Goal: Task Accomplishment & Management: Manage account settings

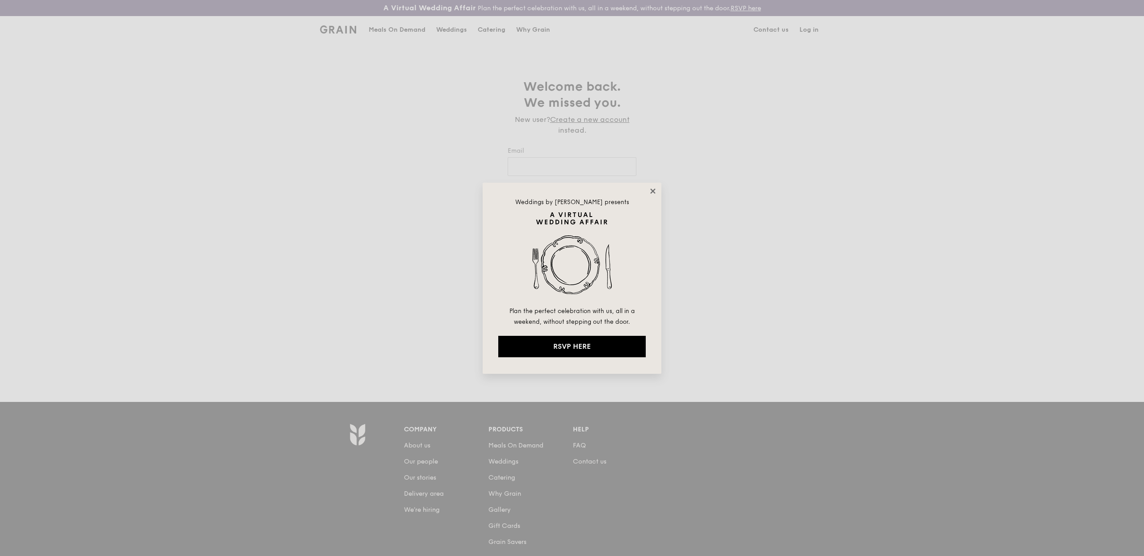
click at [656, 194] on icon at bounding box center [653, 191] width 8 height 8
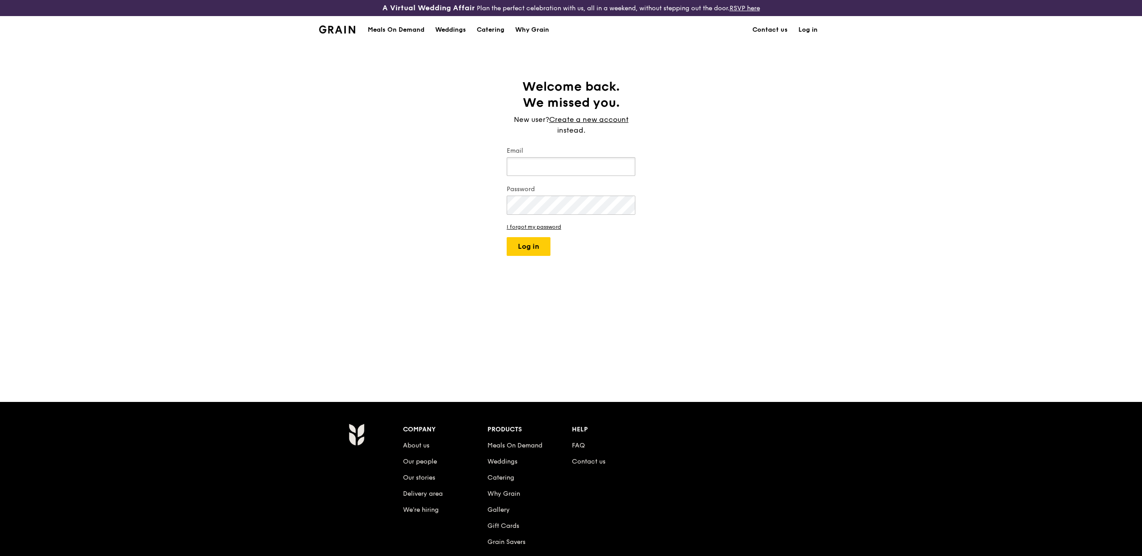
click at [569, 157] on input "Email" at bounding box center [571, 166] width 129 height 19
type input "eliza@grain.com.sg"
click at [538, 249] on button "Log in" at bounding box center [529, 246] width 44 height 19
select select "100"
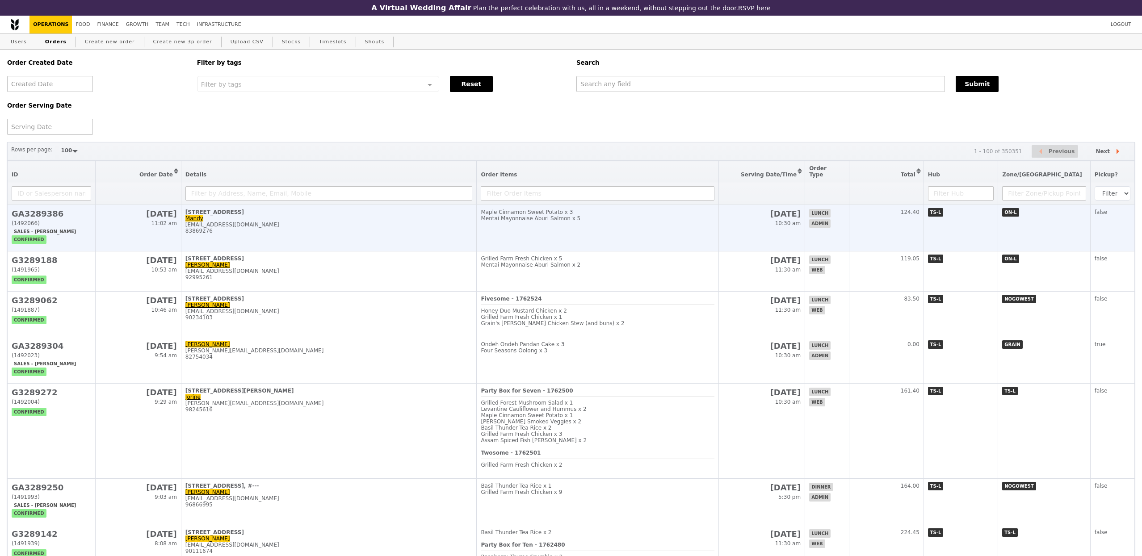
click at [336, 222] on div "yee071495@gmail.com" at bounding box center [328, 225] width 287 height 6
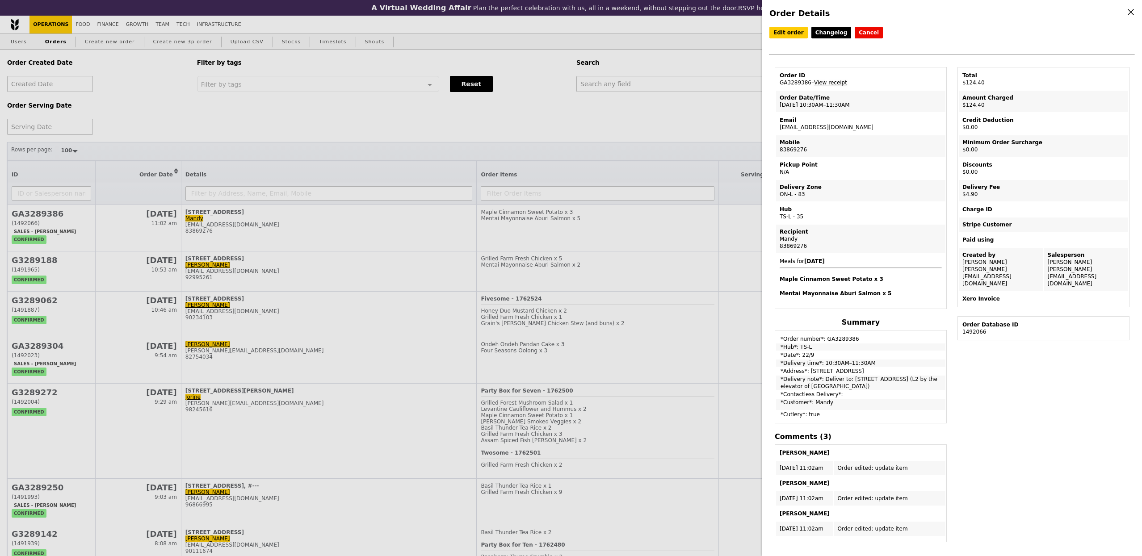
click at [843, 85] on link "View receipt" at bounding box center [830, 83] width 33 height 6
click at [792, 21] on div "Order Details Edit order Changelog Cancel Order ID GA3289386 – View receipt Ord…" at bounding box center [952, 278] width 380 height 556
click at [776, 37] on link "Edit order" at bounding box center [789, 33] width 38 height 12
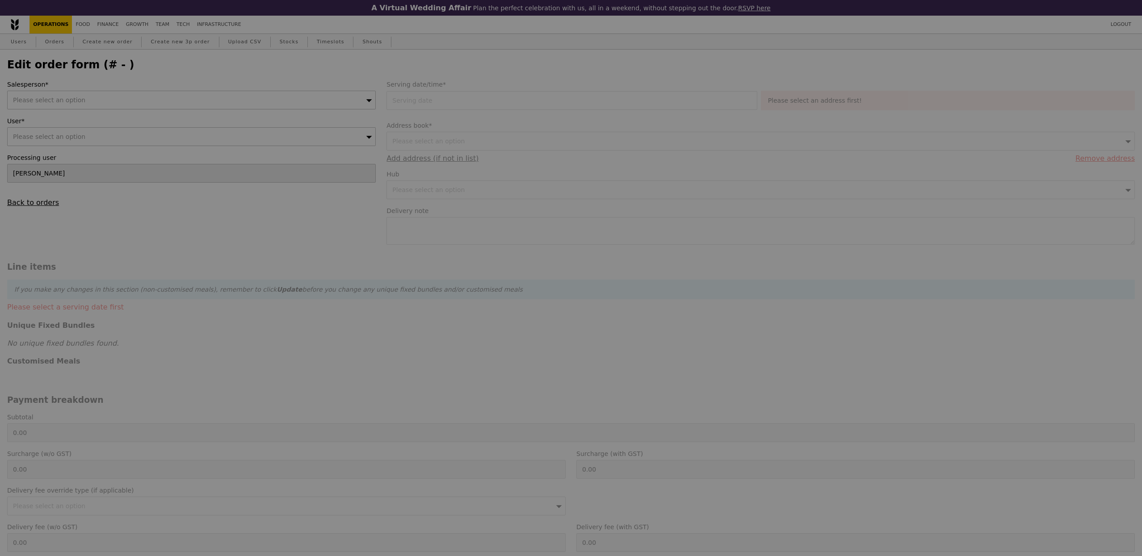
type input "Kathleen"
type input "22 Sep 2025"
type textarea "Deliver to: Level 2, 5 Lower Kent Ridge Rd, NUH Main Building, Singapore 119074…"
type input "Loading..."
type input "119.50"
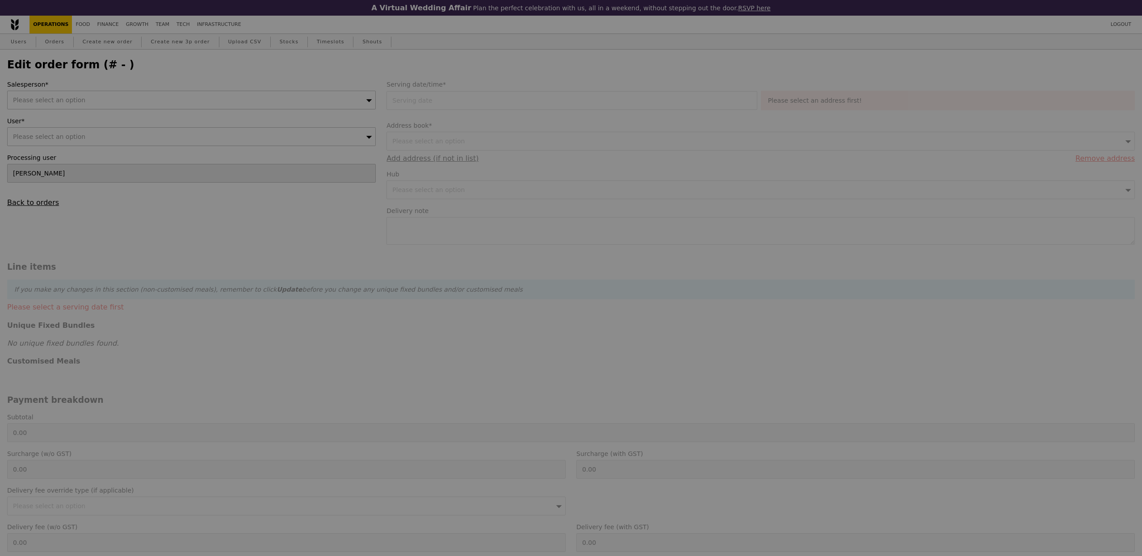
type input "4.50"
type input "4.90"
type input "124.40"
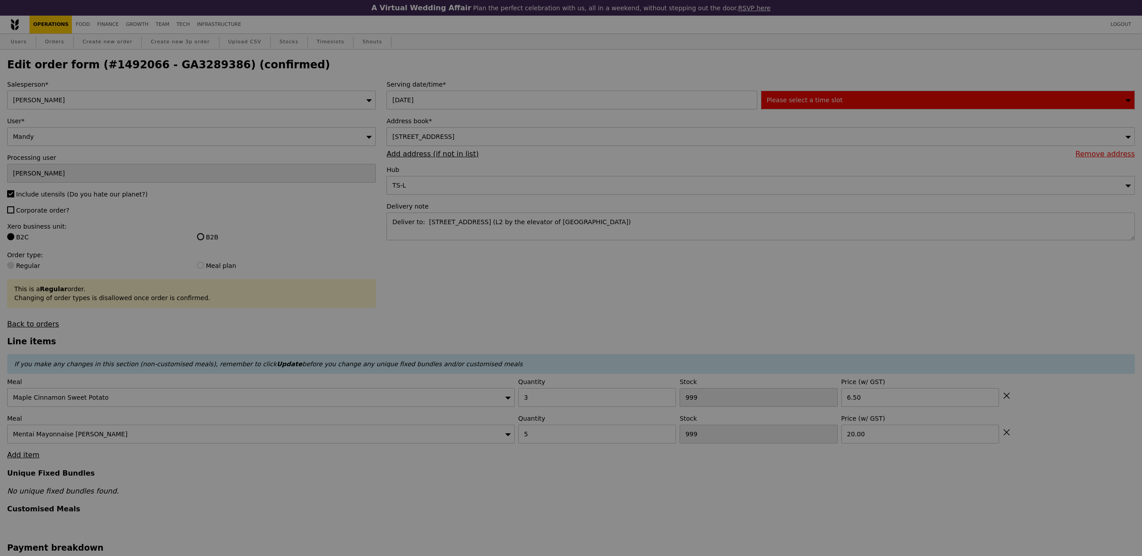
type input "497"
type input "487"
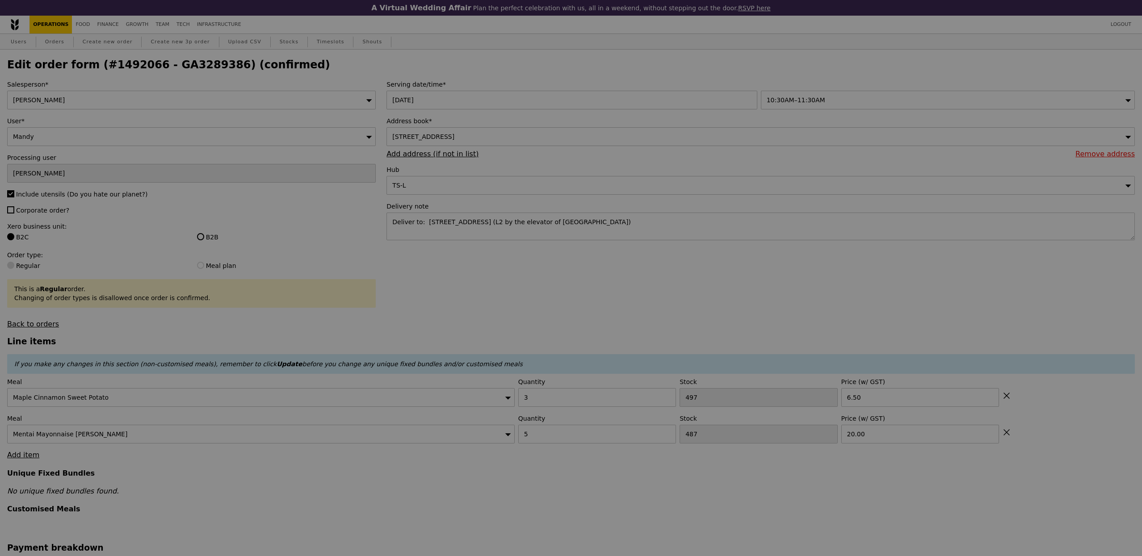
type input "Update"
click at [80, 100] on div "Eliza" at bounding box center [191, 100] width 369 height 19
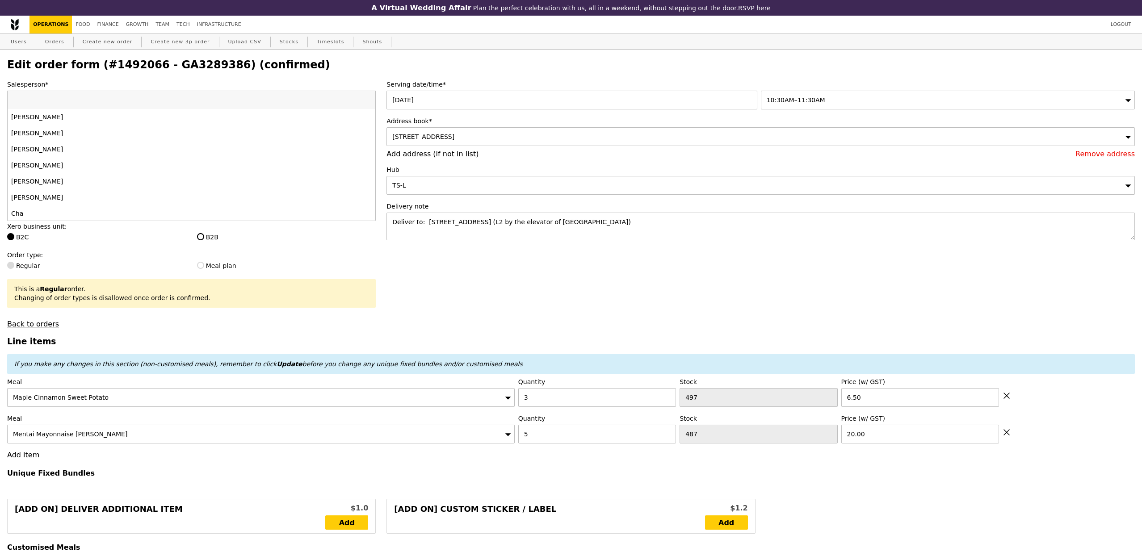
click at [81, 101] on input "Salesperson*" at bounding box center [192, 100] width 368 height 18
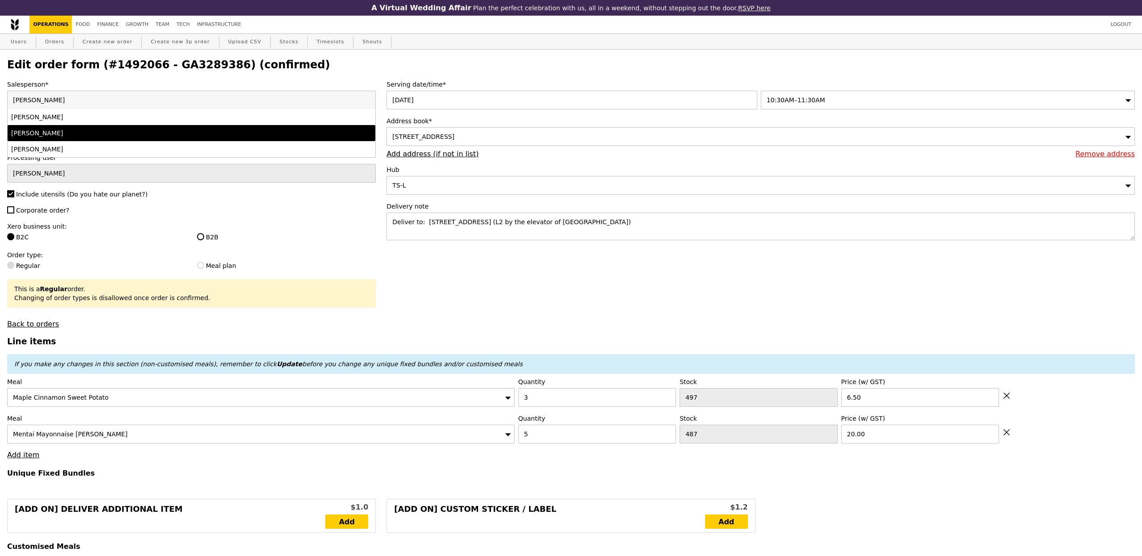
type input "sam"
click at [85, 140] on li "Samantha" at bounding box center [192, 133] width 368 height 16
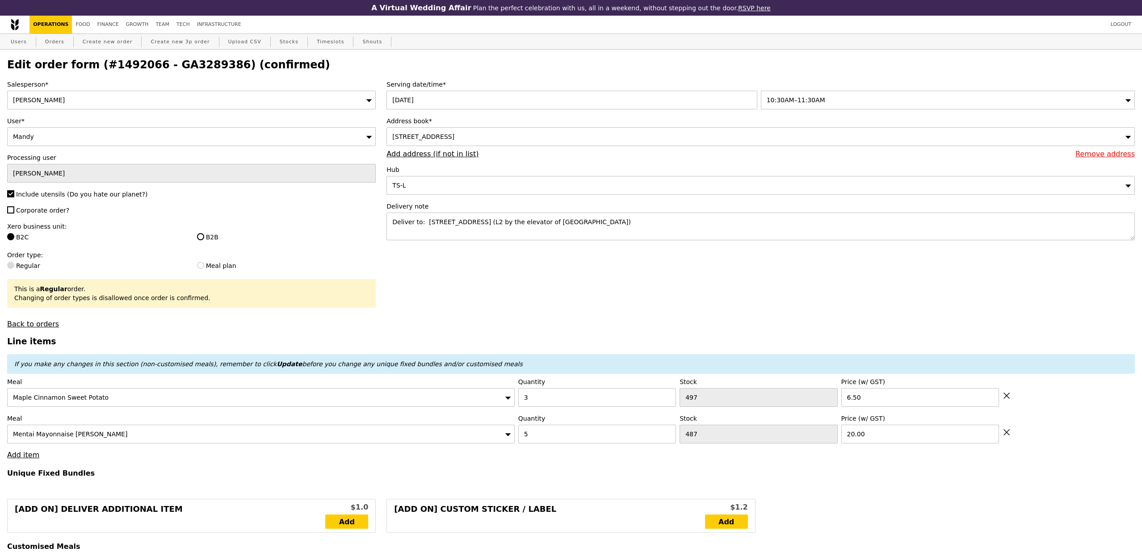
click at [48, 211] on span "Corporate order?" at bounding box center [42, 210] width 53 height 7
click at [14, 211] on input "Corporate order?" at bounding box center [10, 209] width 7 height 7
checkbox input "true"
click at [200, 238] on input "B2B" at bounding box center [200, 236] width 7 height 7
radio input "true"
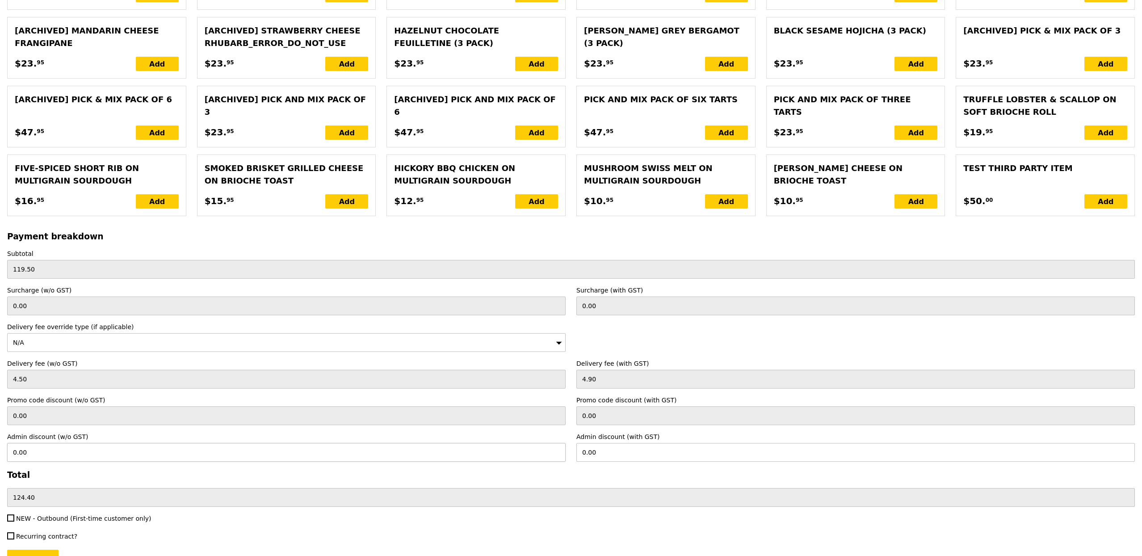
scroll to position [1758, 0]
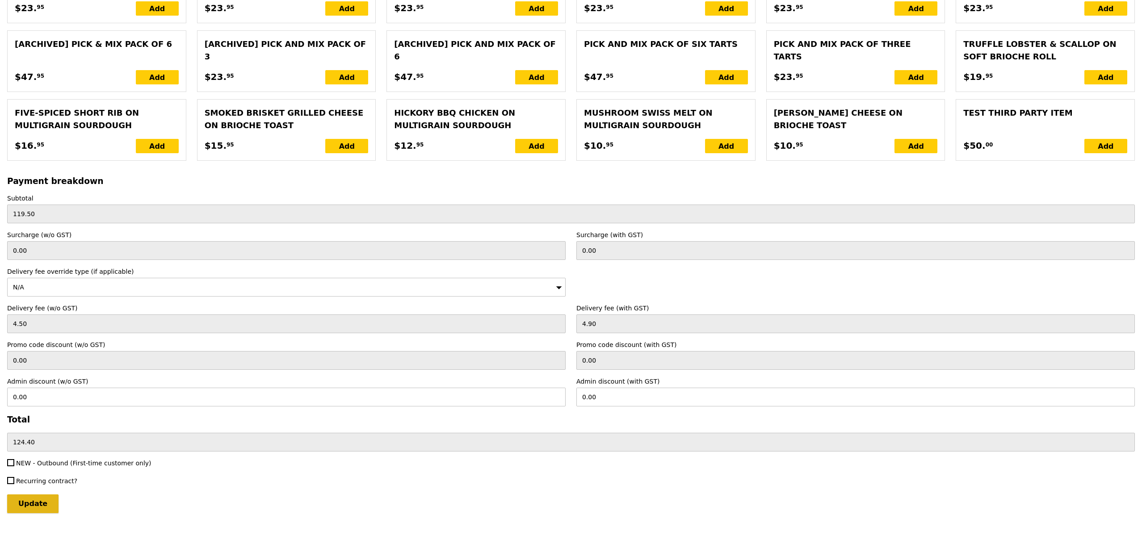
click at [29, 498] on input "Update" at bounding box center [32, 504] width 51 height 19
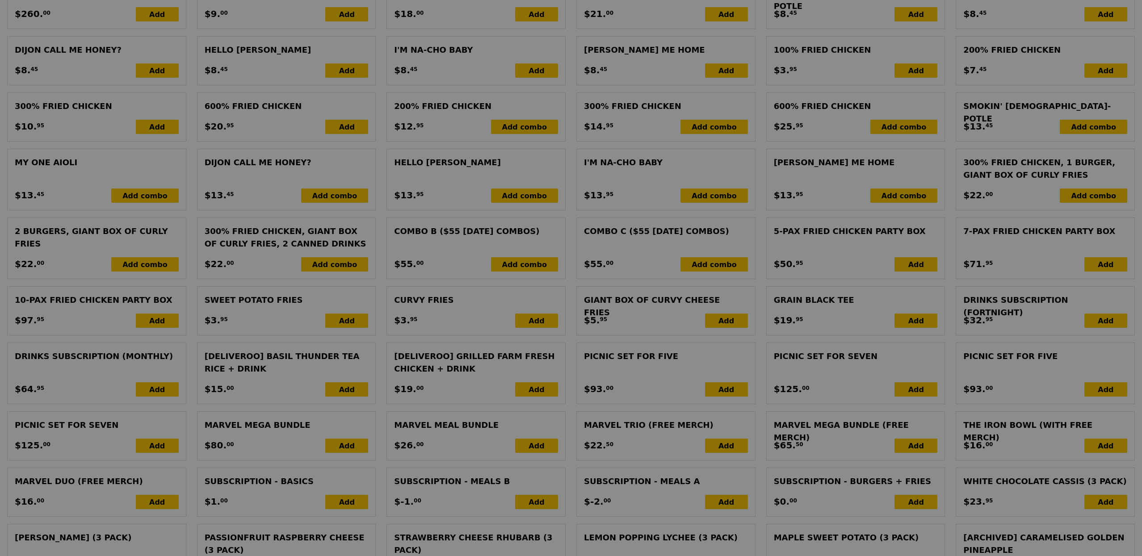
scroll to position [814, 0]
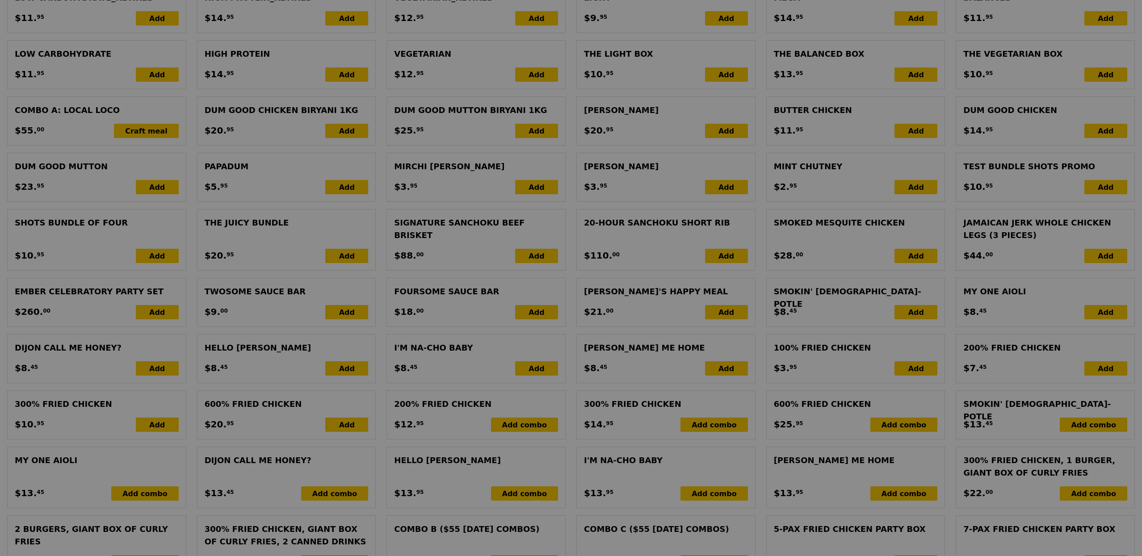
type input "Update"
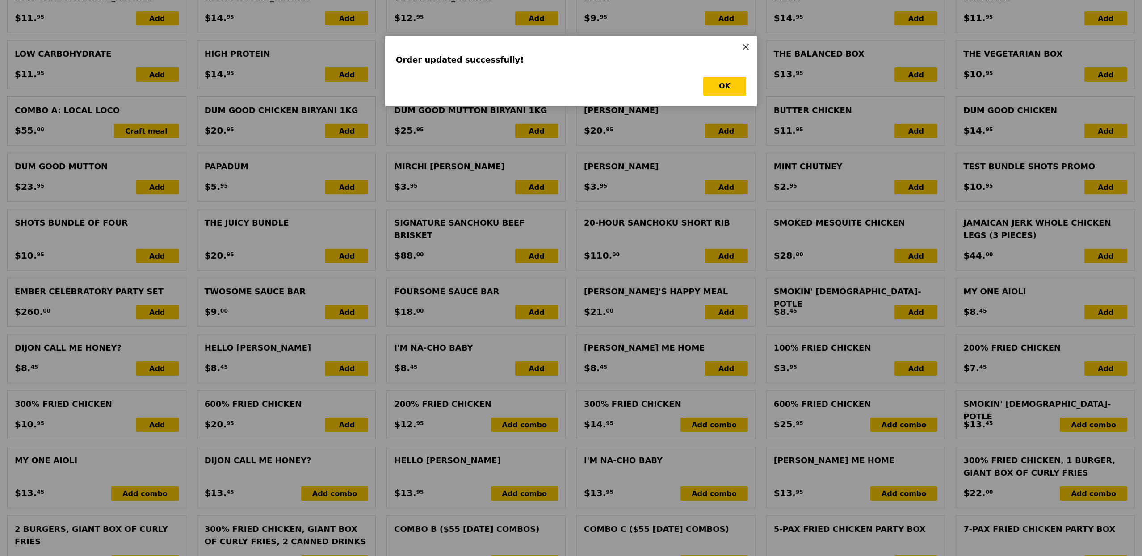
scroll to position [0, 0]
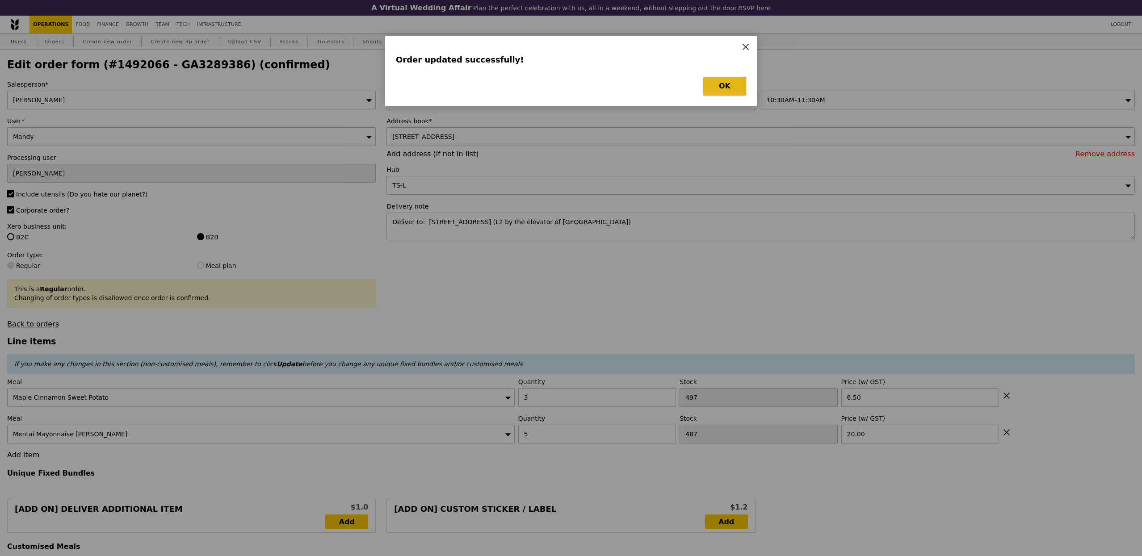
click at [715, 85] on button "OK" at bounding box center [724, 86] width 43 height 19
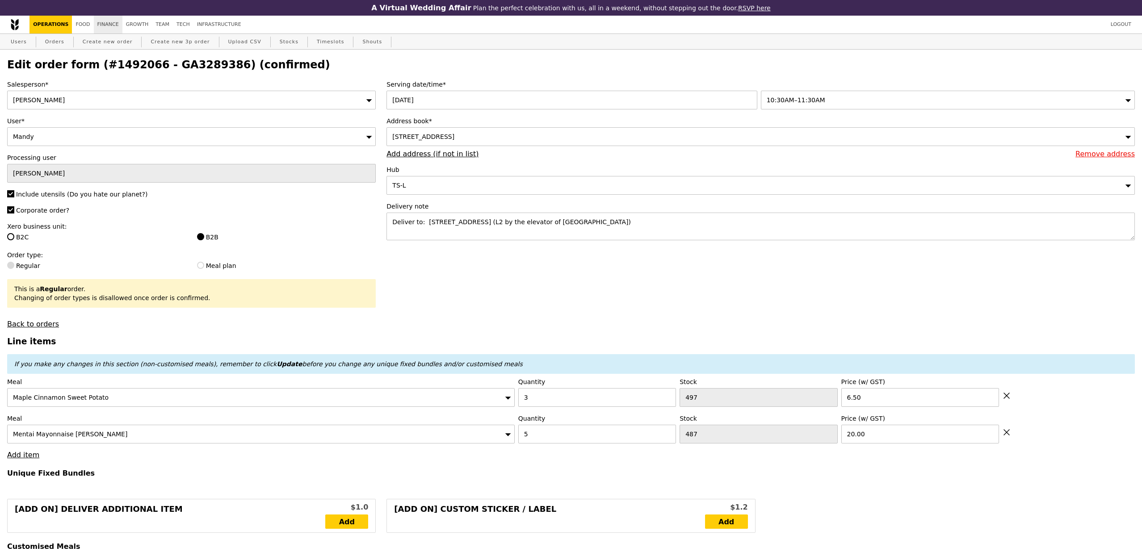
click at [97, 24] on link "Finance" at bounding box center [108, 25] width 29 height 18
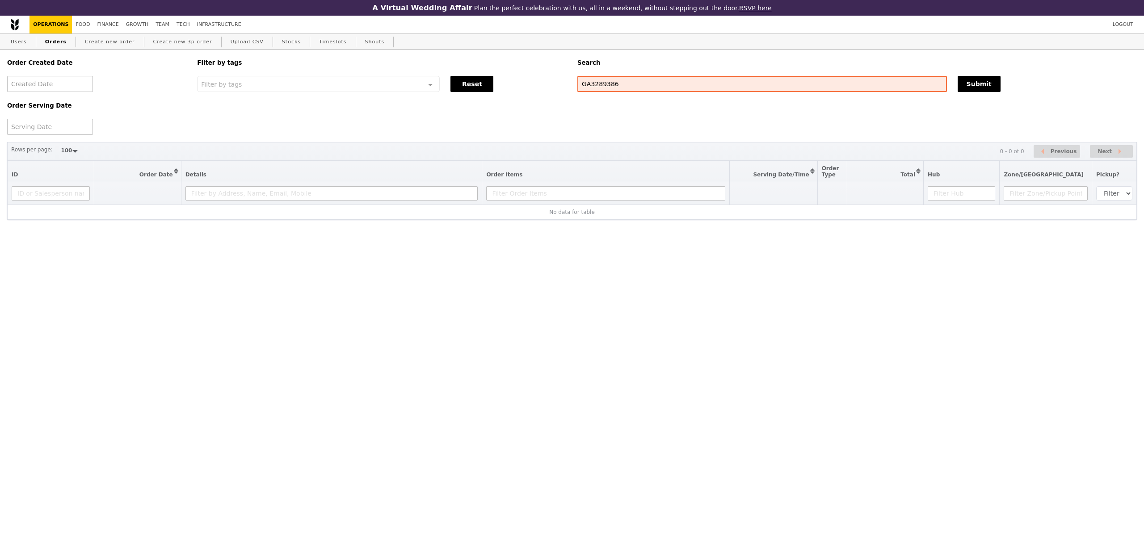
select select "100"
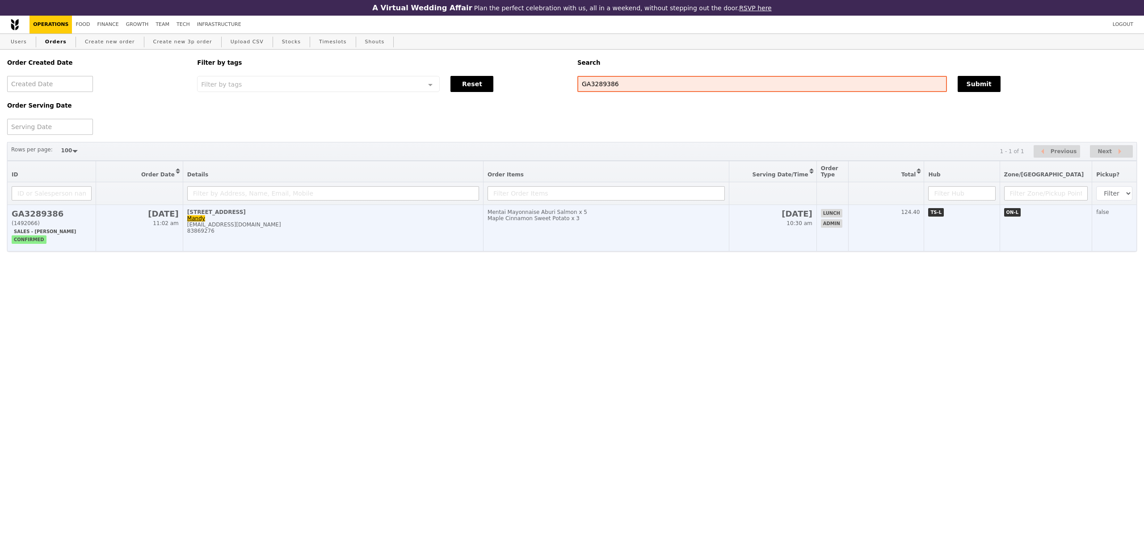
click at [584, 213] on div "Mentai Mayonnaise Aburi Salmon x 5" at bounding box center [606, 212] width 237 height 6
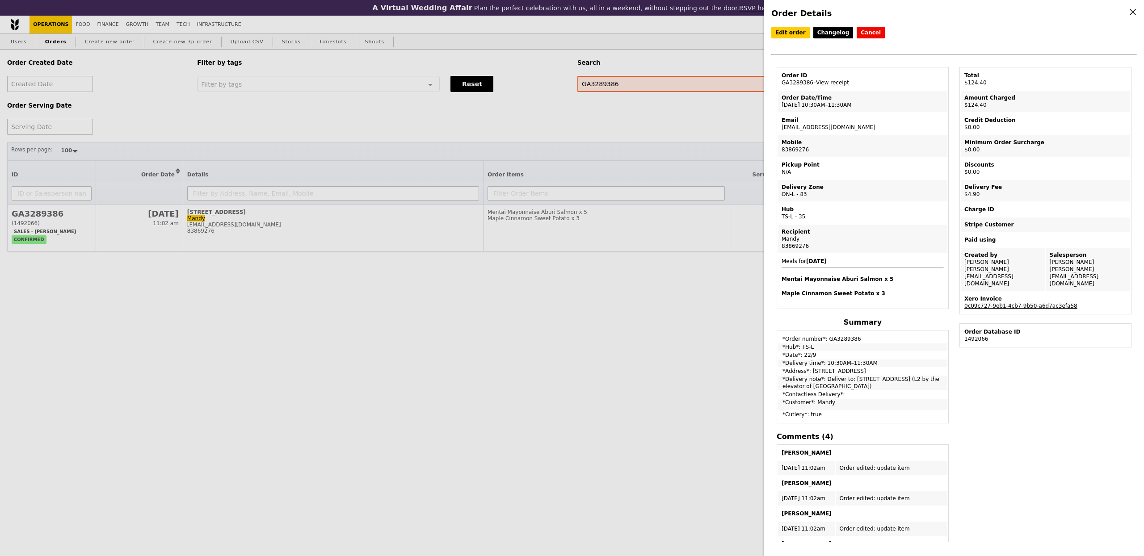
click at [1005, 303] on link "0c09c727-9eb1-4cb7-9b50-a6d7ac3efa58" at bounding box center [1020, 306] width 113 height 6
